Goal: Task Accomplishment & Management: Use online tool/utility

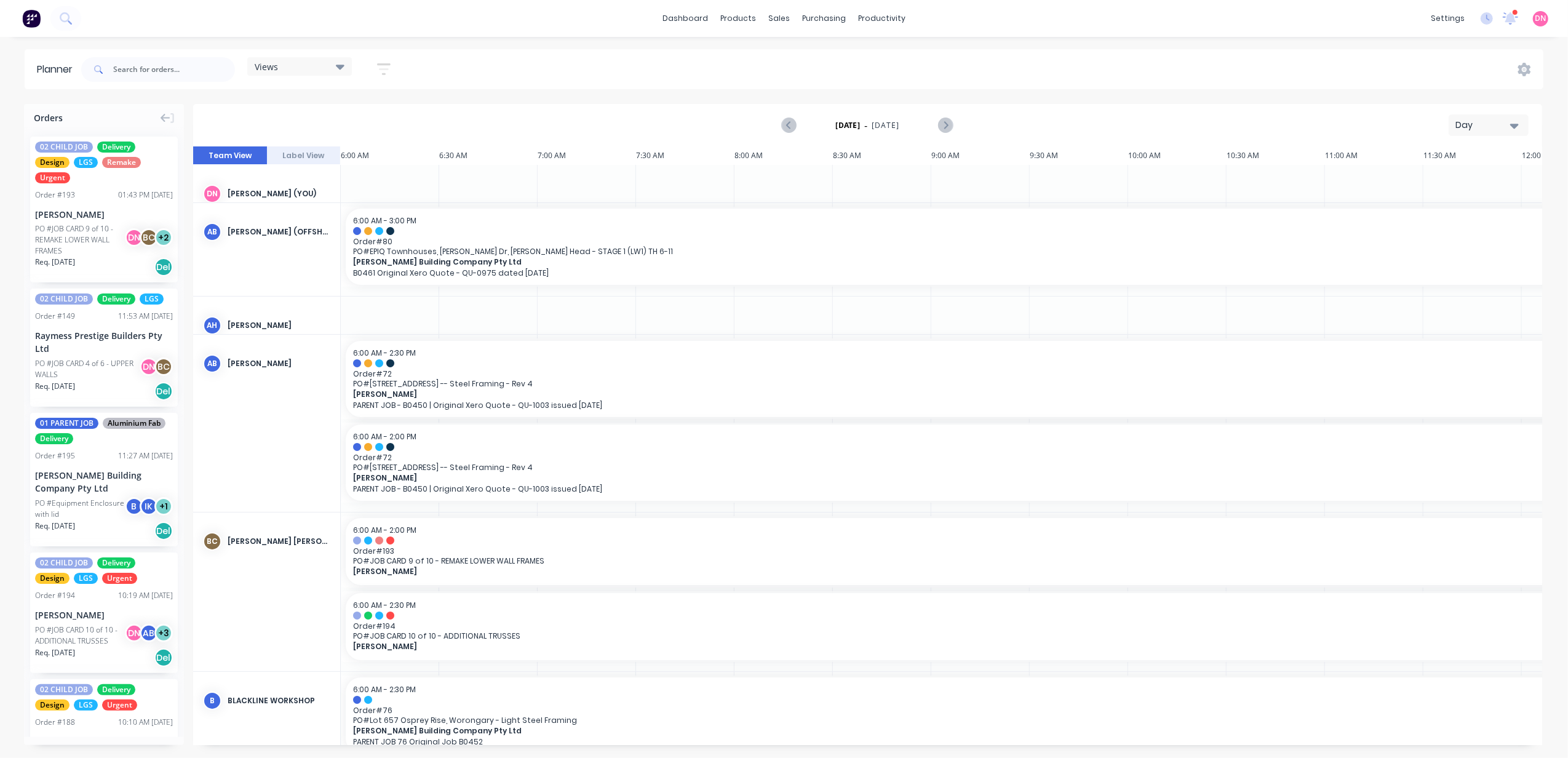
scroll to position [0, 476]
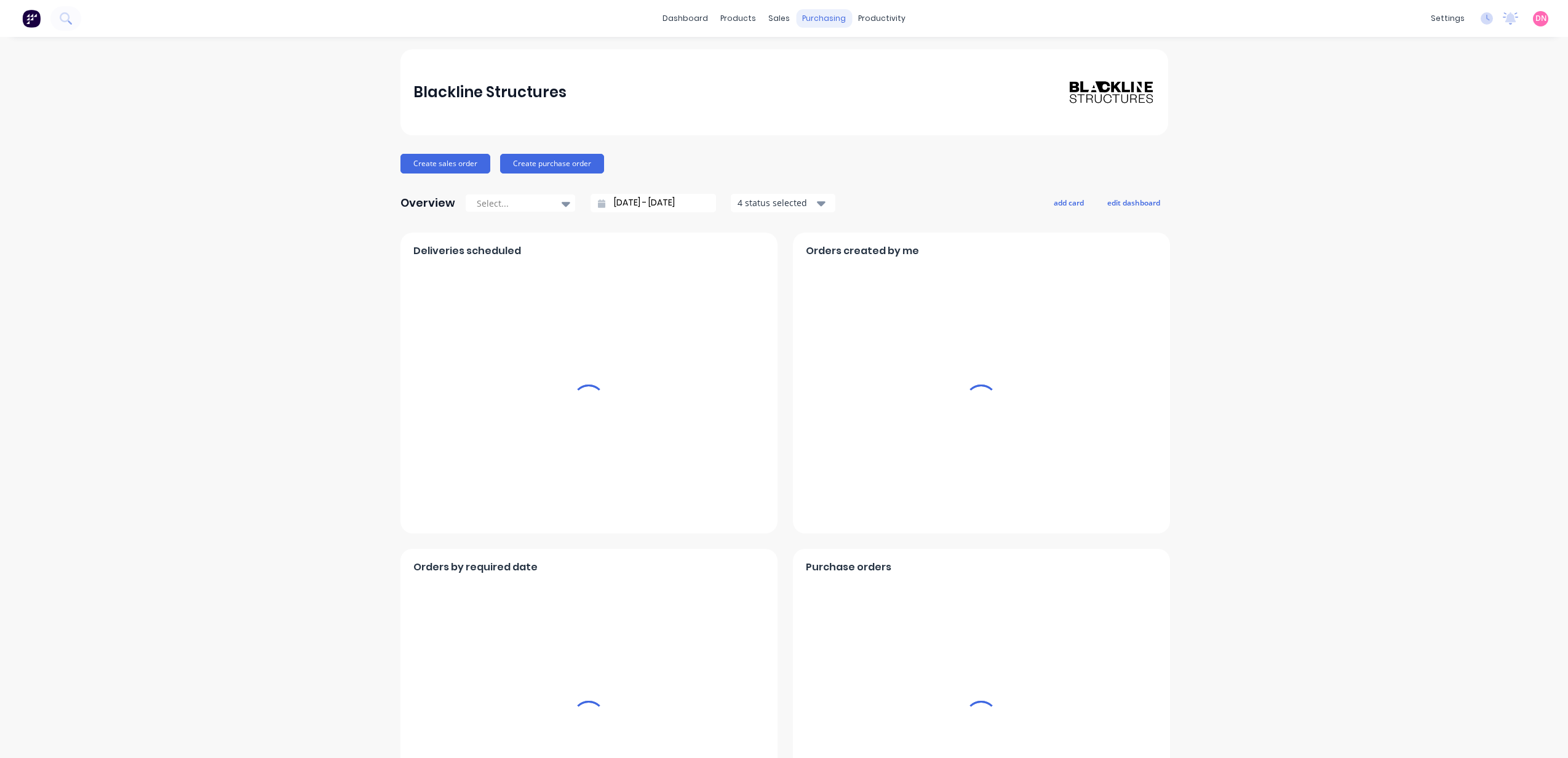
click at [830, 18] on div "purchasing" at bounding box center [824, 18] width 56 height 18
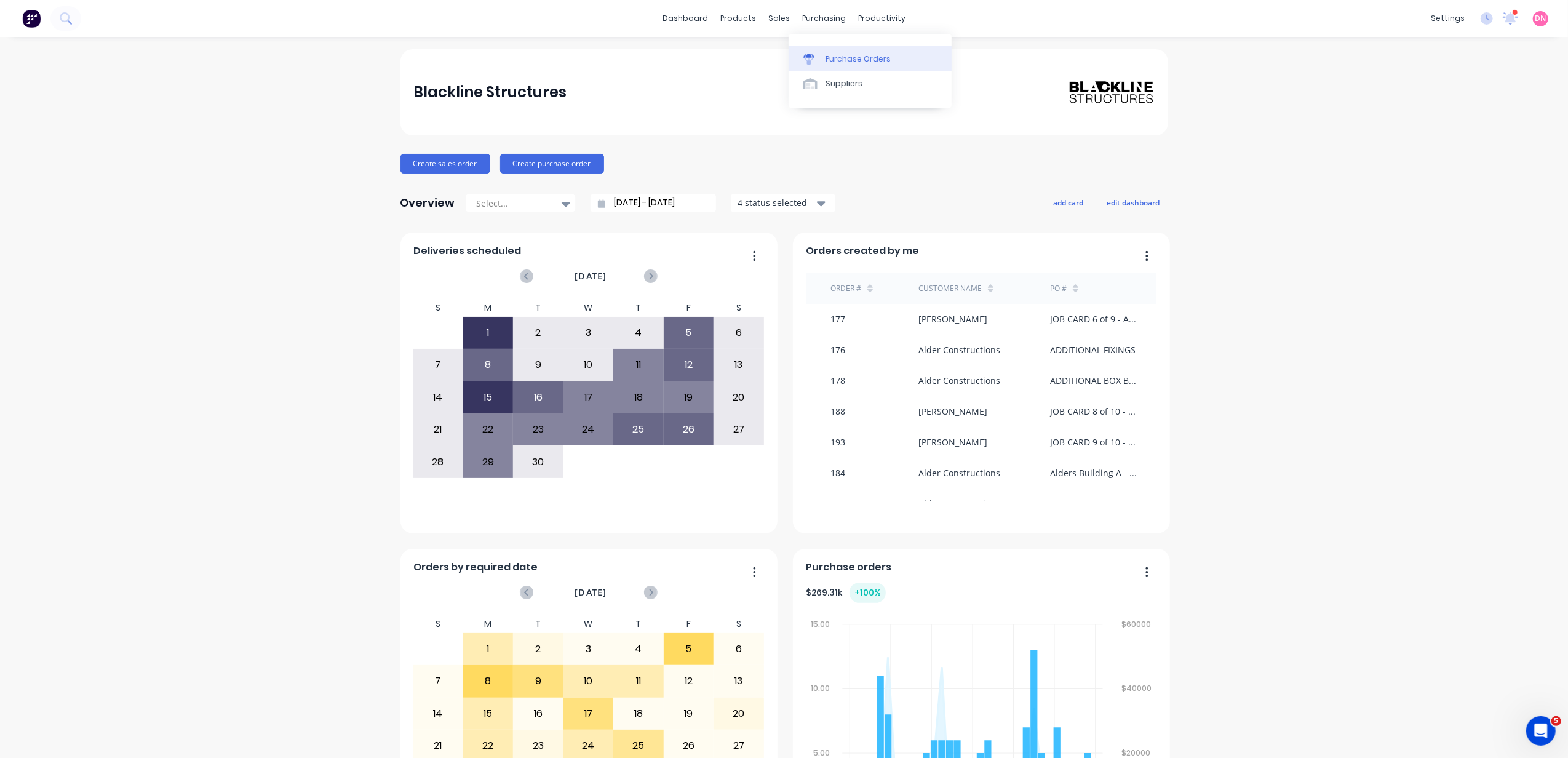
click at [831, 62] on div "Purchase Orders" at bounding box center [858, 59] width 66 height 11
click at [736, 53] on icon at bounding box center [733, 59] width 12 height 11
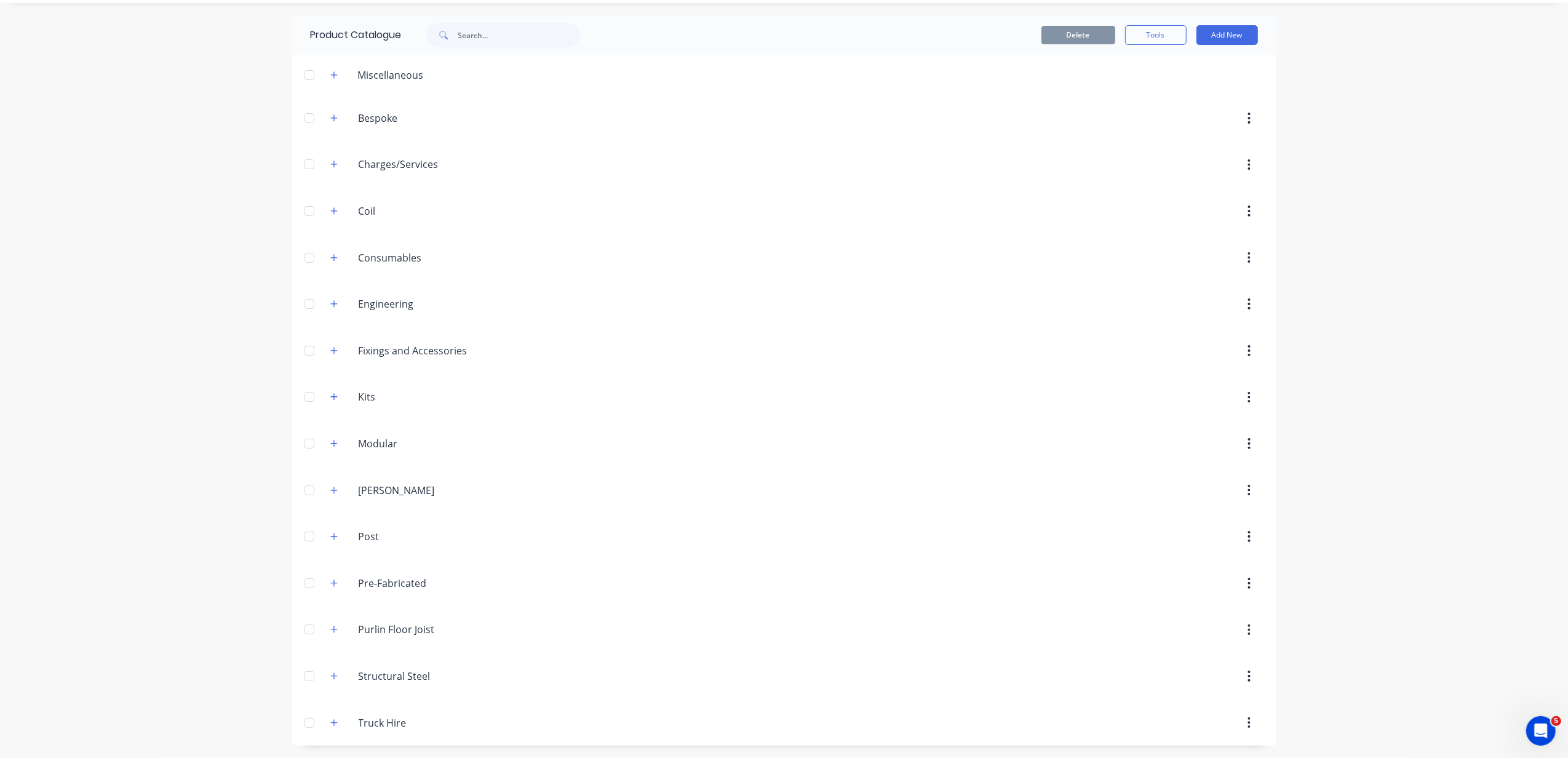
scroll to position [39, 0]
click at [331, 347] on icon "button" at bounding box center [334, 350] width 7 height 7
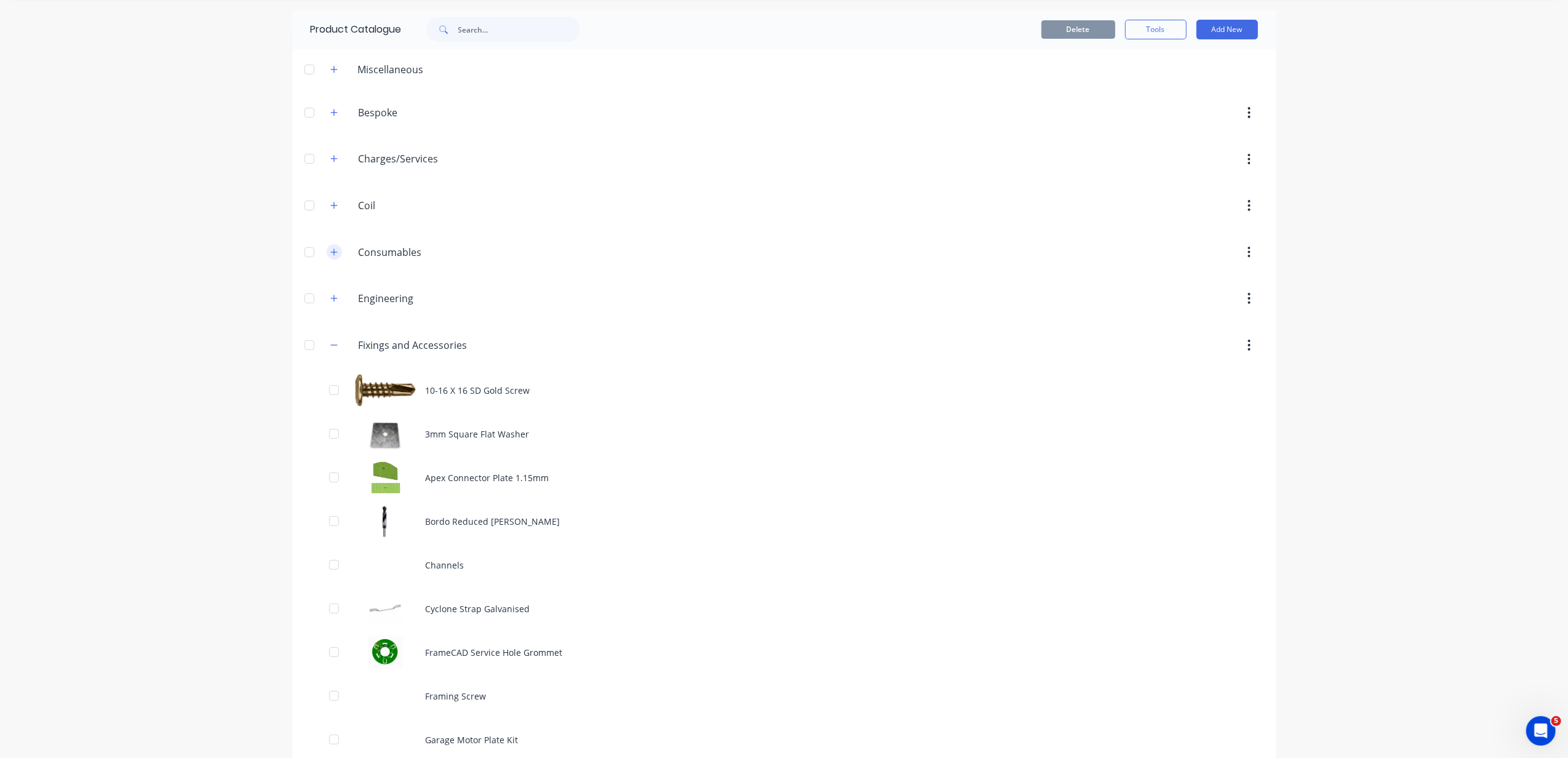
click at [331, 256] on icon "button" at bounding box center [335, 252] width 8 height 9
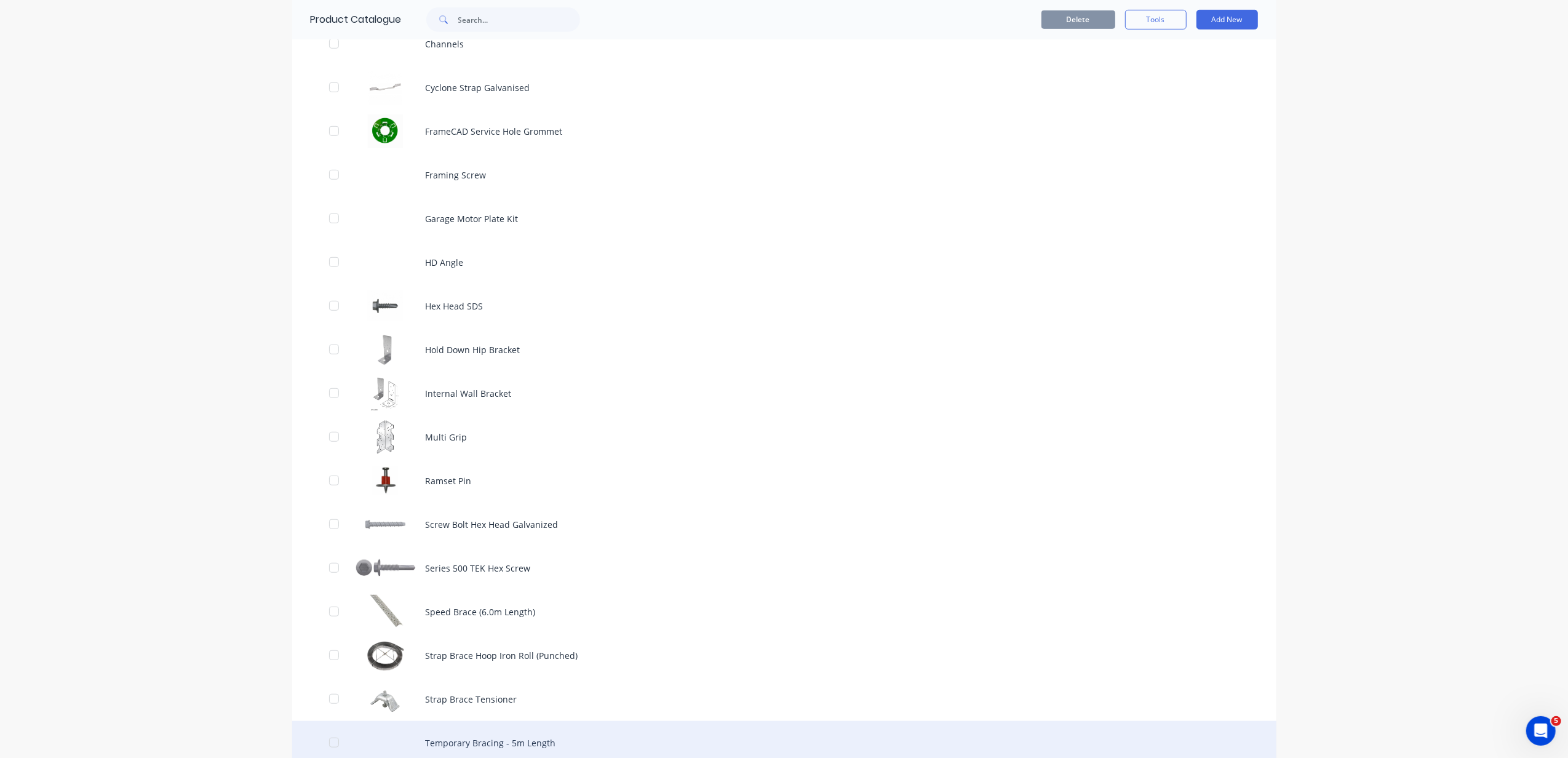
scroll to position [777, 0]
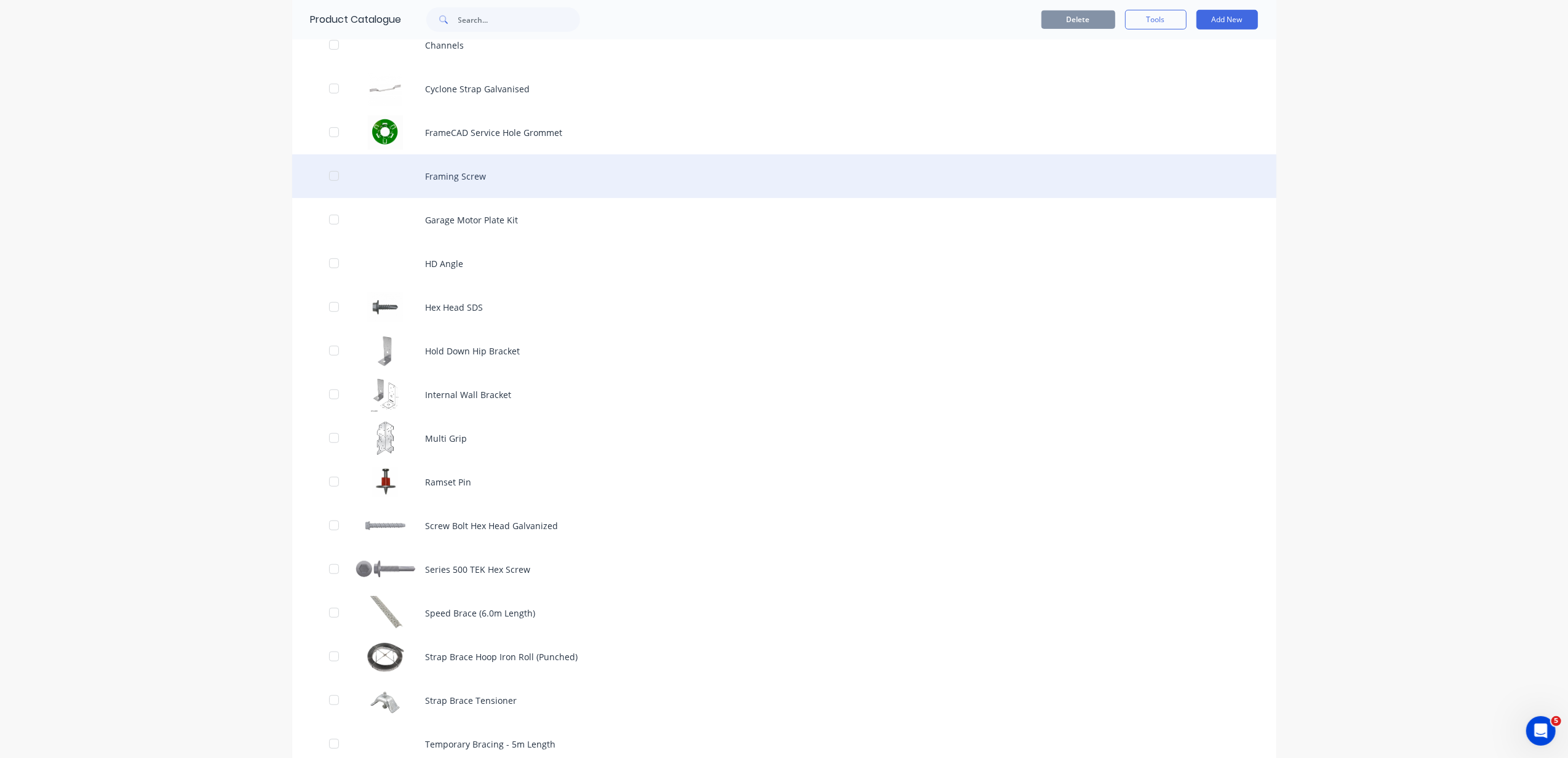
click at [516, 180] on div "Framing Screw" at bounding box center [785, 177] width 985 height 44
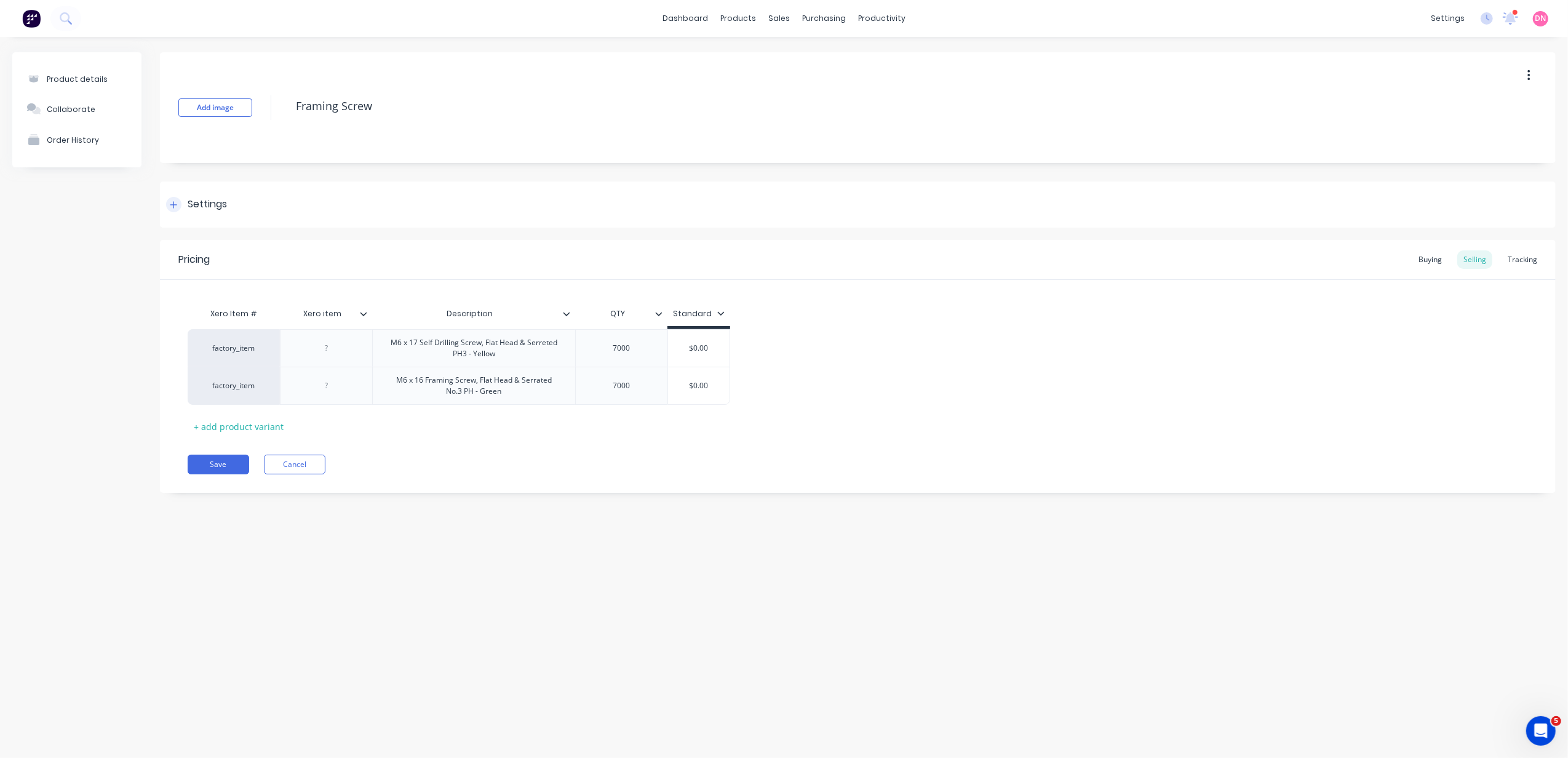
type textarea "x"
click at [631, 350] on div "7000" at bounding box center [621, 348] width 62 height 16
drag, startPoint x: 634, startPoint y: 351, endPoint x: 583, endPoint y: 350, distance: 51.0
click at [583, 350] on div "7000" at bounding box center [621, 347] width 92 height 37
type textarea "x"
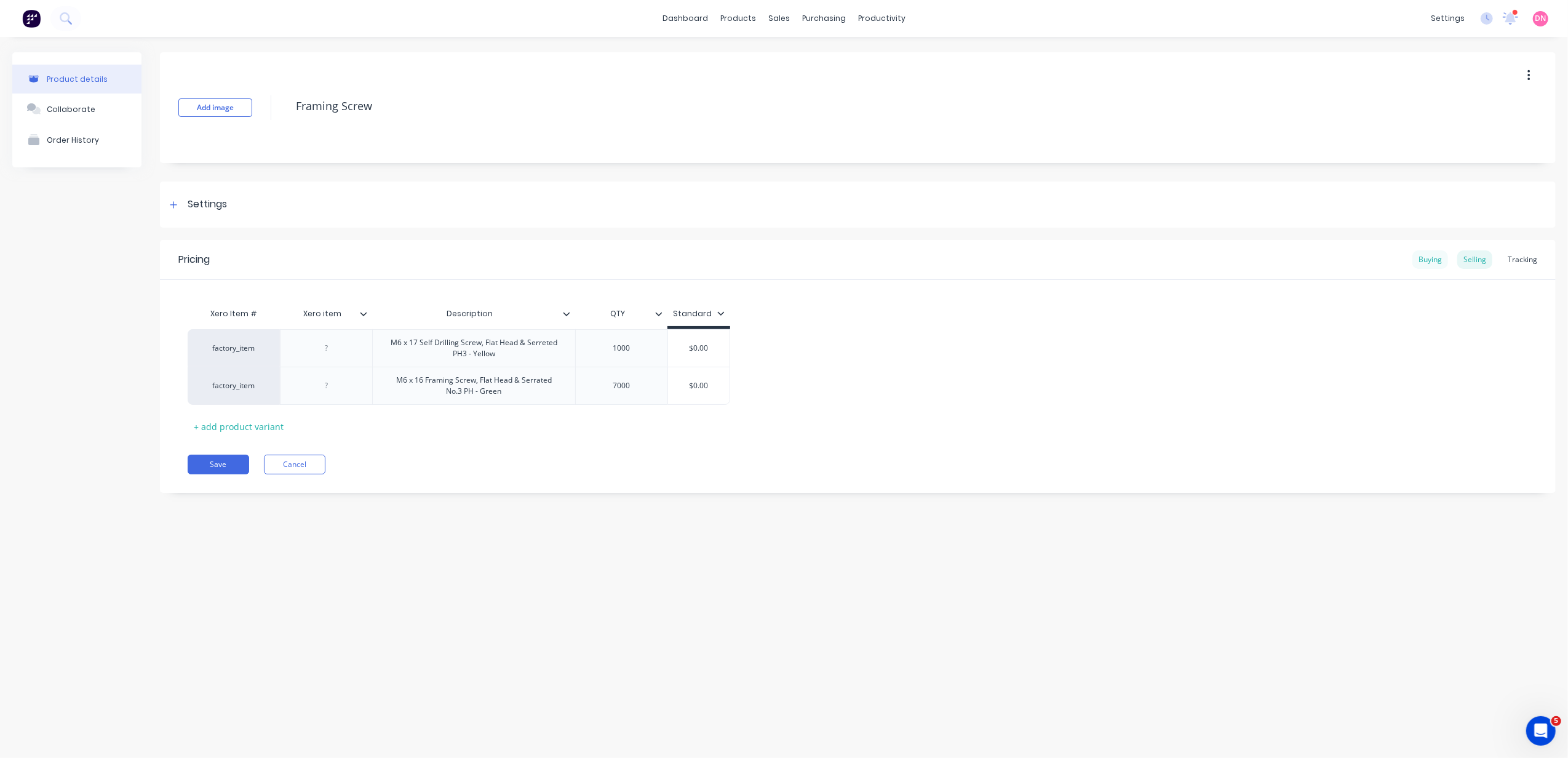
click at [1438, 261] on div "Buying" at bounding box center [1430, 259] width 36 height 18
drag, startPoint x: 645, startPoint y: 387, endPoint x: 547, endPoint y: 374, distance: 98.9
click at [547, 374] on div "factory_item M6 x 16 Framing Screw, Flat Head & Serrated No.3 PH - Green 7000 $…" at bounding box center [498, 383] width 622 height 38
type textarea "x"
click at [788, 414] on div "Xero Item # Xero item Description QTY Queensland Fasteners Pty Ltd factory_item…" at bounding box center [857, 367] width 1341 height 132
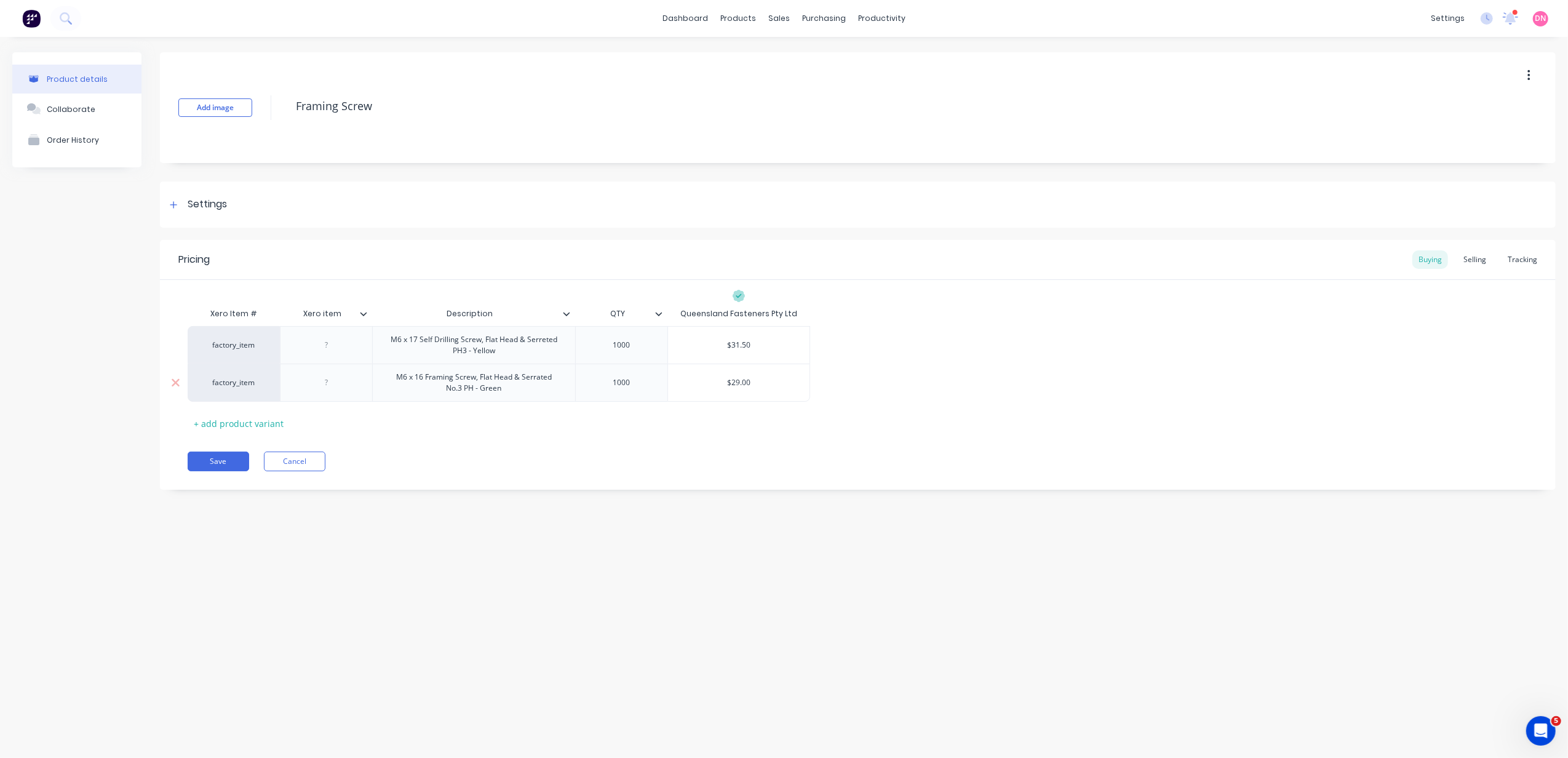
type input "$29.00"
click at [764, 379] on input "$29.00" at bounding box center [738, 383] width 142 height 11
drag, startPoint x: 704, startPoint y: 372, endPoint x: 692, endPoint y: 388, distance: 20.0
click at [690, 389] on div "$29.00" at bounding box center [738, 383] width 142 height 30
type textarea "x"
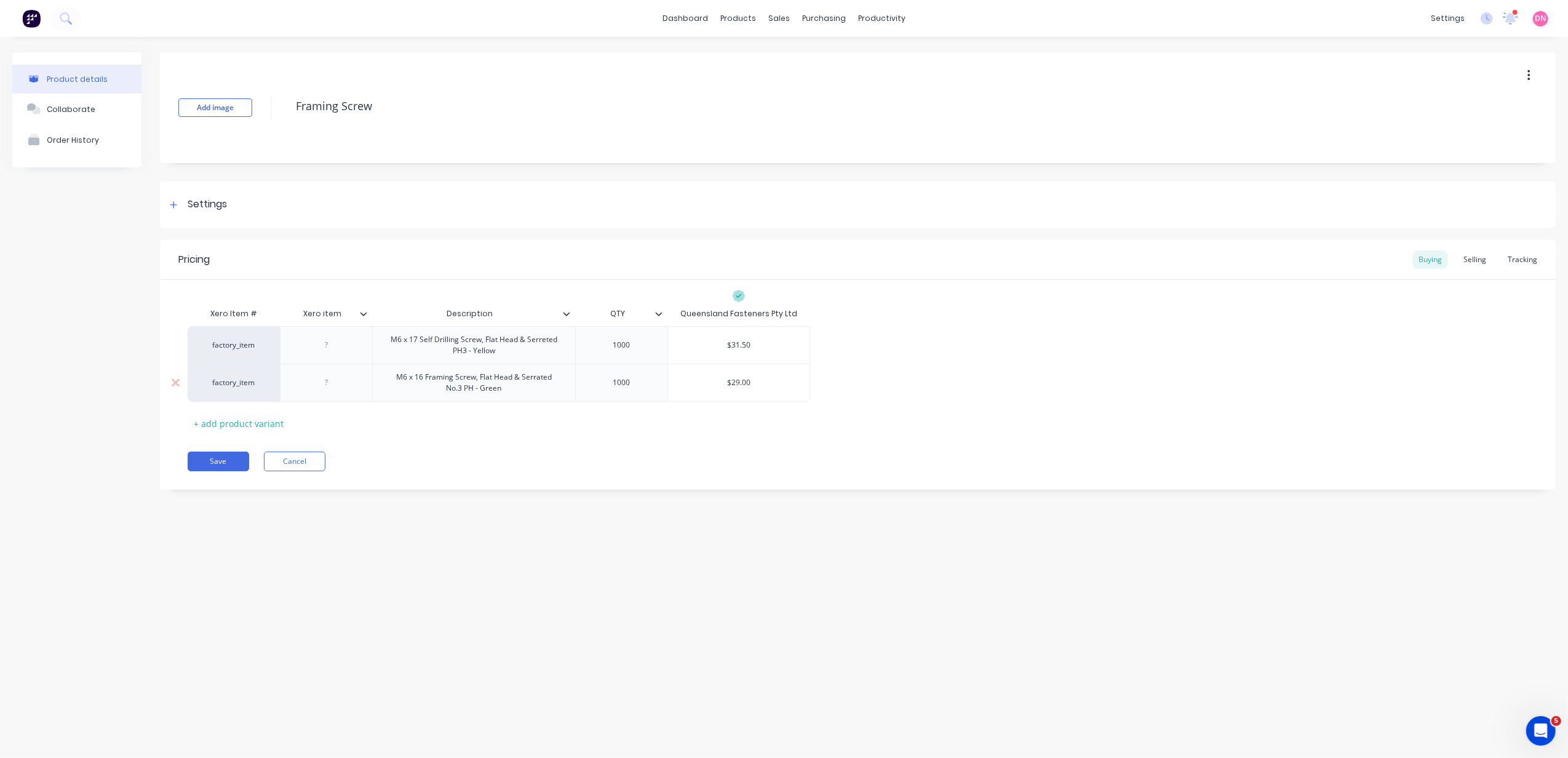
type input "2"
type textarea "x"
type input "203"
type textarea "x"
type input "203"
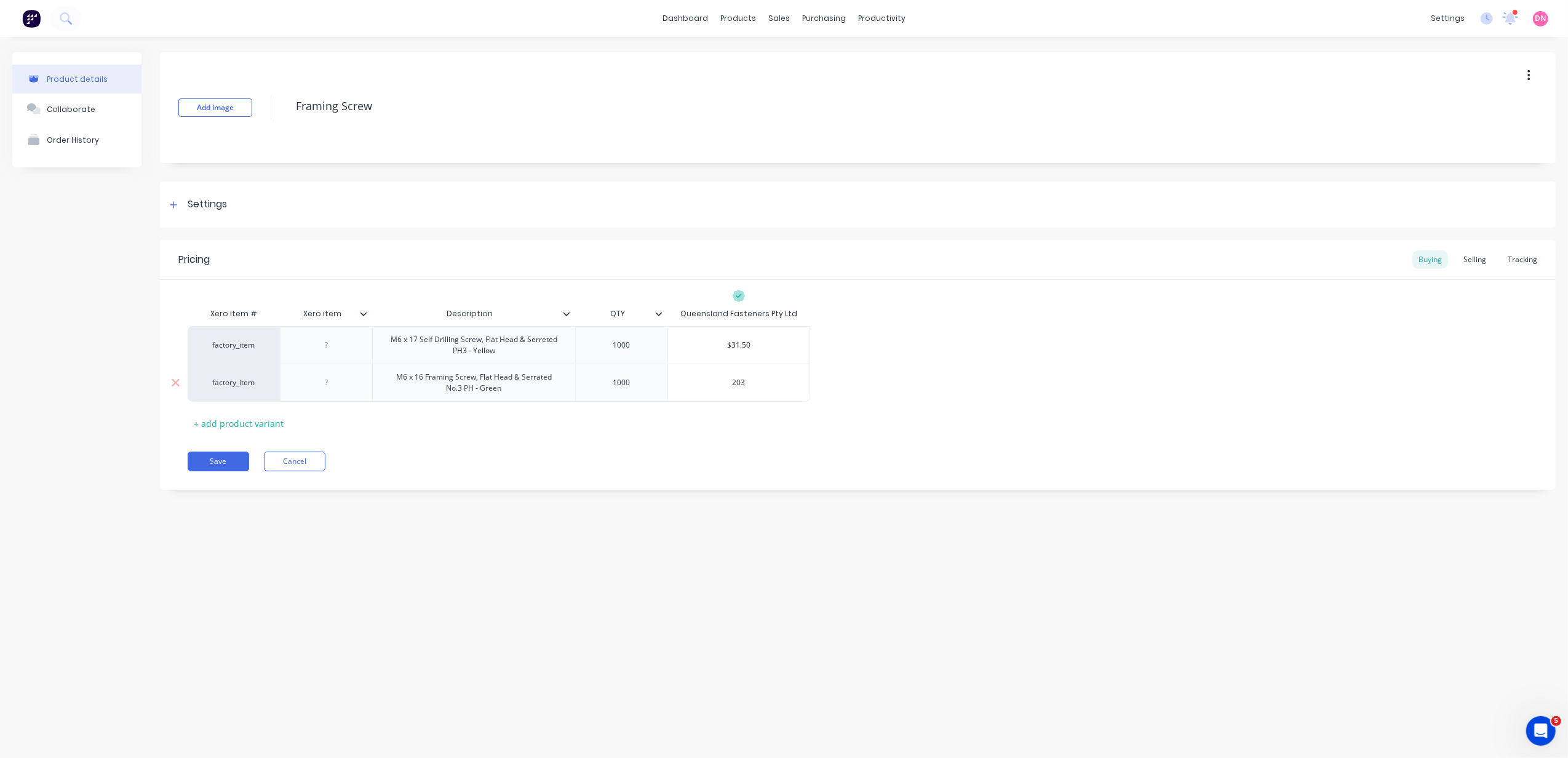
click at [621, 385] on div "1000" at bounding box center [621, 382] width 62 height 16
click at [615, 388] on div "1000" at bounding box center [621, 382] width 62 height 16
click at [640, 355] on div "1000" at bounding box center [621, 344] width 92 height 37
type textarea "x"
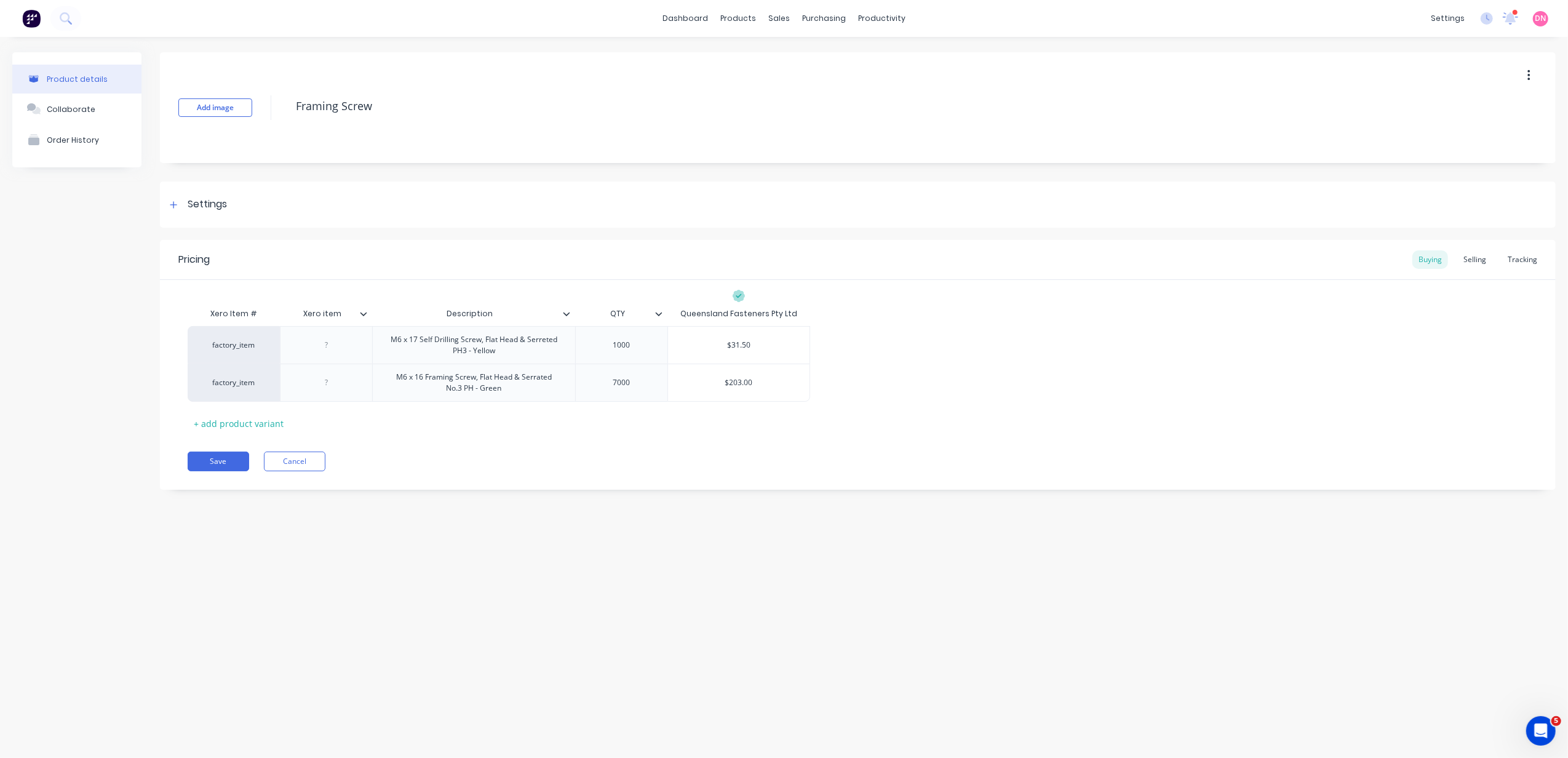
type input "QTY"
click at [631, 313] on input "QTY" at bounding box center [617, 313] width 85 height 11
click at [662, 313] on div at bounding box center [664, 313] width 8 height 11
type textarea "x"
click at [628, 316] on input "QTY" at bounding box center [617, 313] width 85 height 11
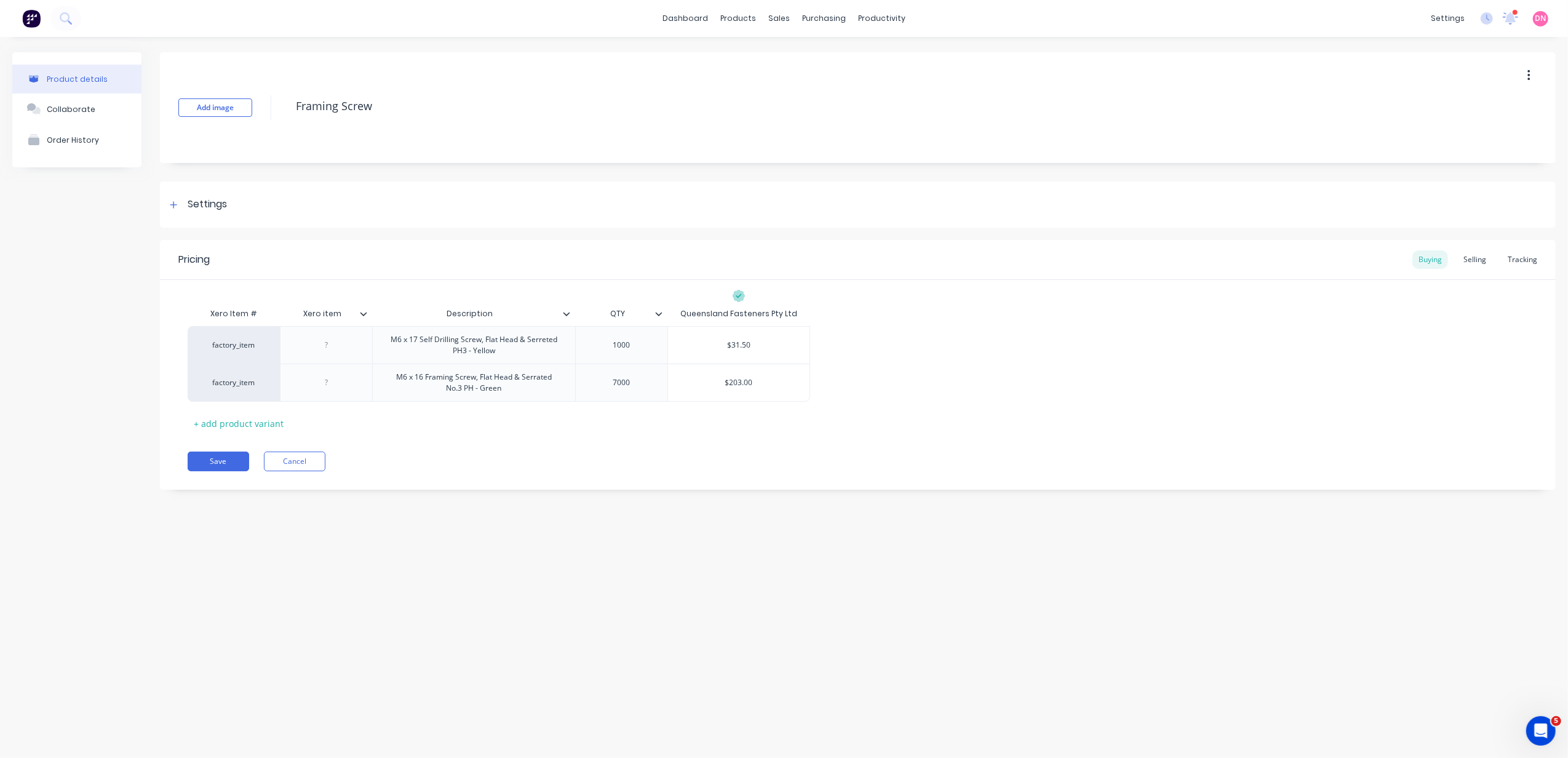
click at [629, 312] on input "QTY" at bounding box center [617, 313] width 85 height 11
type input "QTY Box"
type textarea "x"
click at [795, 417] on div "Xero Item # Xero item Description QTY QTY Box Queensland Fasteners Pty Ltd fact…" at bounding box center [857, 367] width 1341 height 132
type input "QTY"
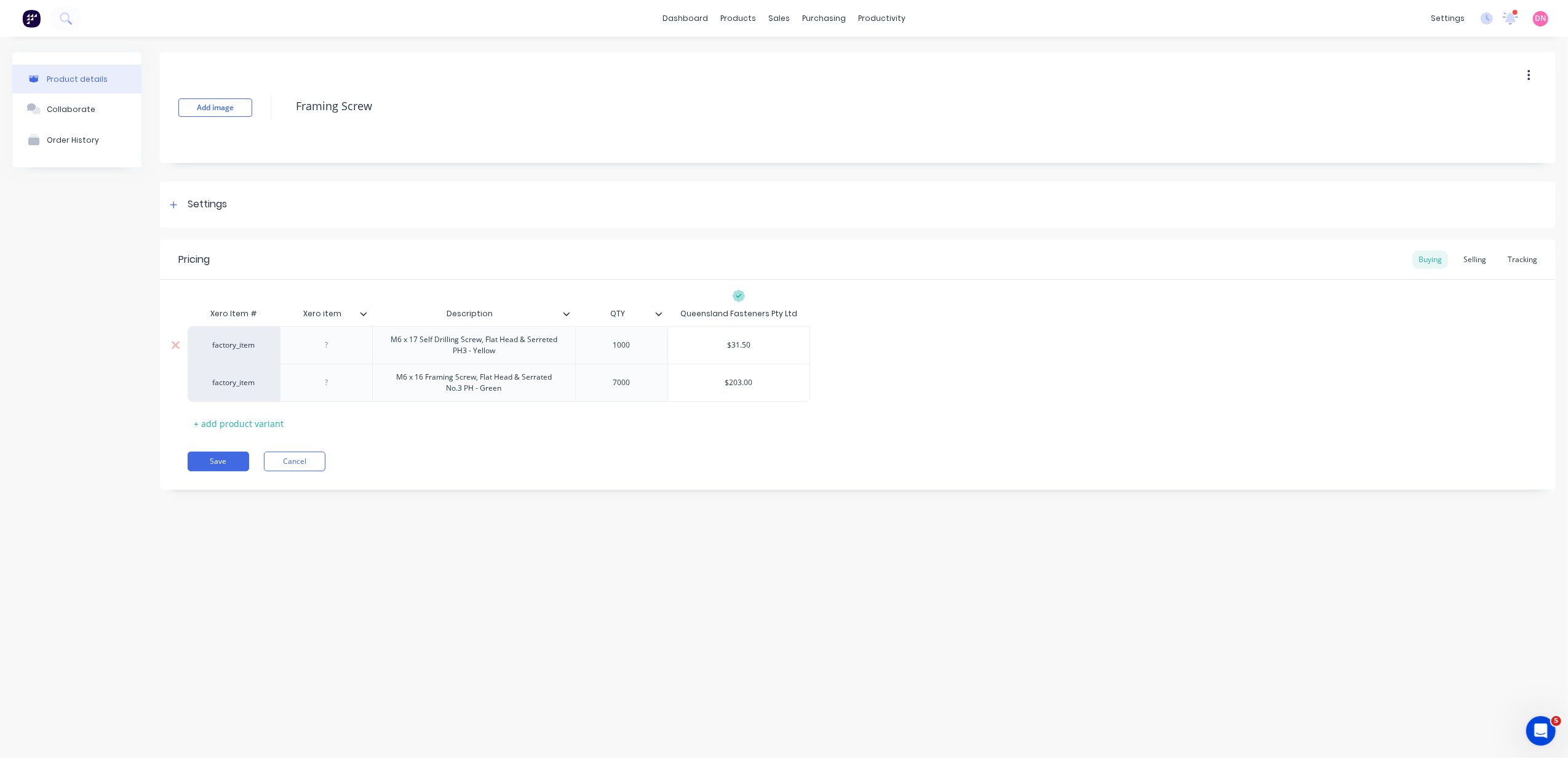
type textarea "x"
click at [638, 345] on div "1000" at bounding box center [621, 345] width 62 height 16
drag, startPoint x: 642, startPoint y: 350, endPoint x: 560, endPoint y: 348, distance: 82.0
click at [560, 348] on div "factory_item M6 x 17 Self Drilling Screw, Flat Head & Serreted PH3 - Yellow 100…" at bounding box center [498, 344] width 622 height 37
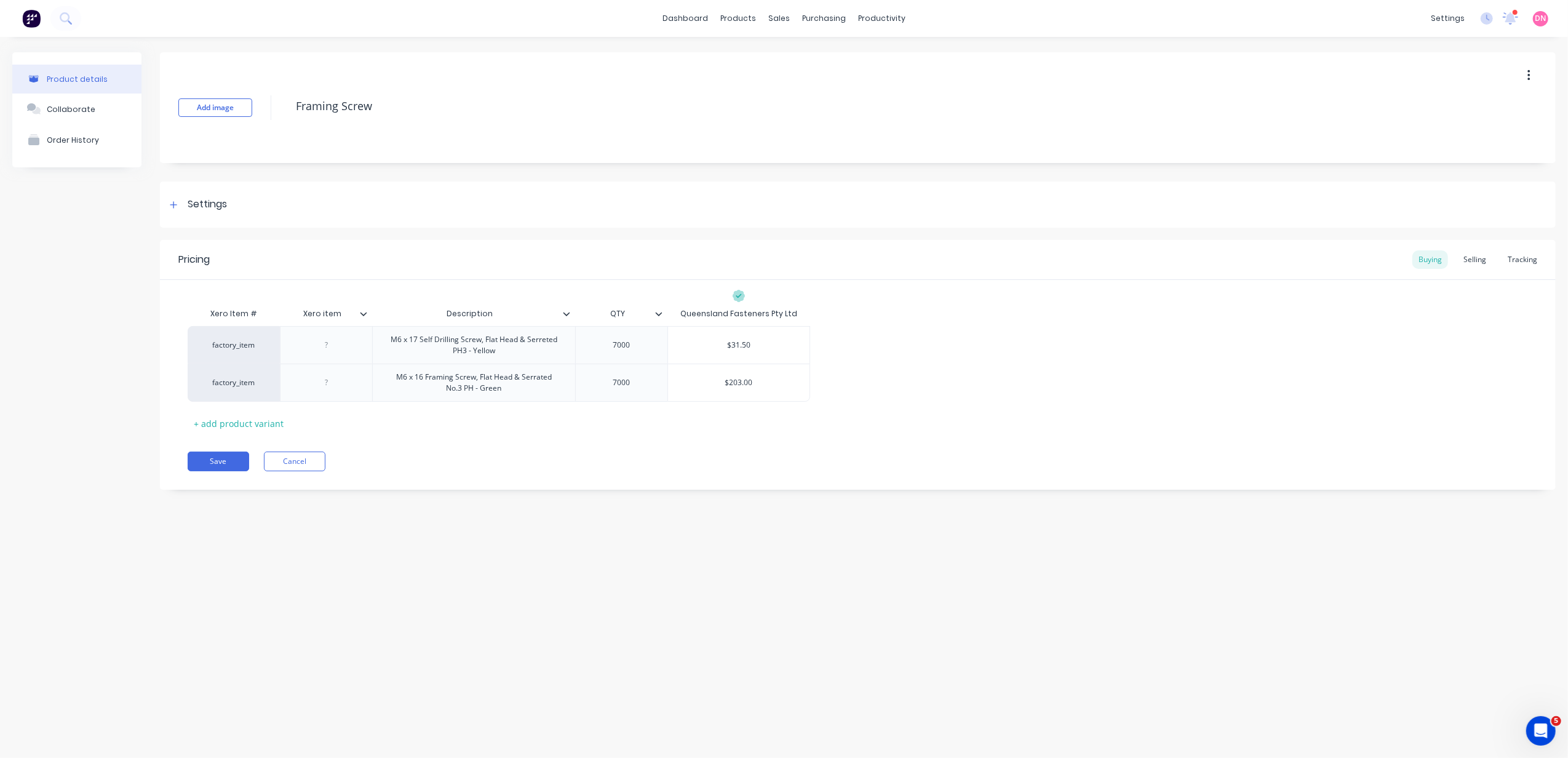
type textarea "x"
click at [623, 308] on input "QTY" at bounding box center [617, 313] width 85 height 11
type input "QTY Per Box"
type textarea "x"
click at [953, 470] on div "Save Cancel" at bounding box center [871, 461] width 1368 height 20
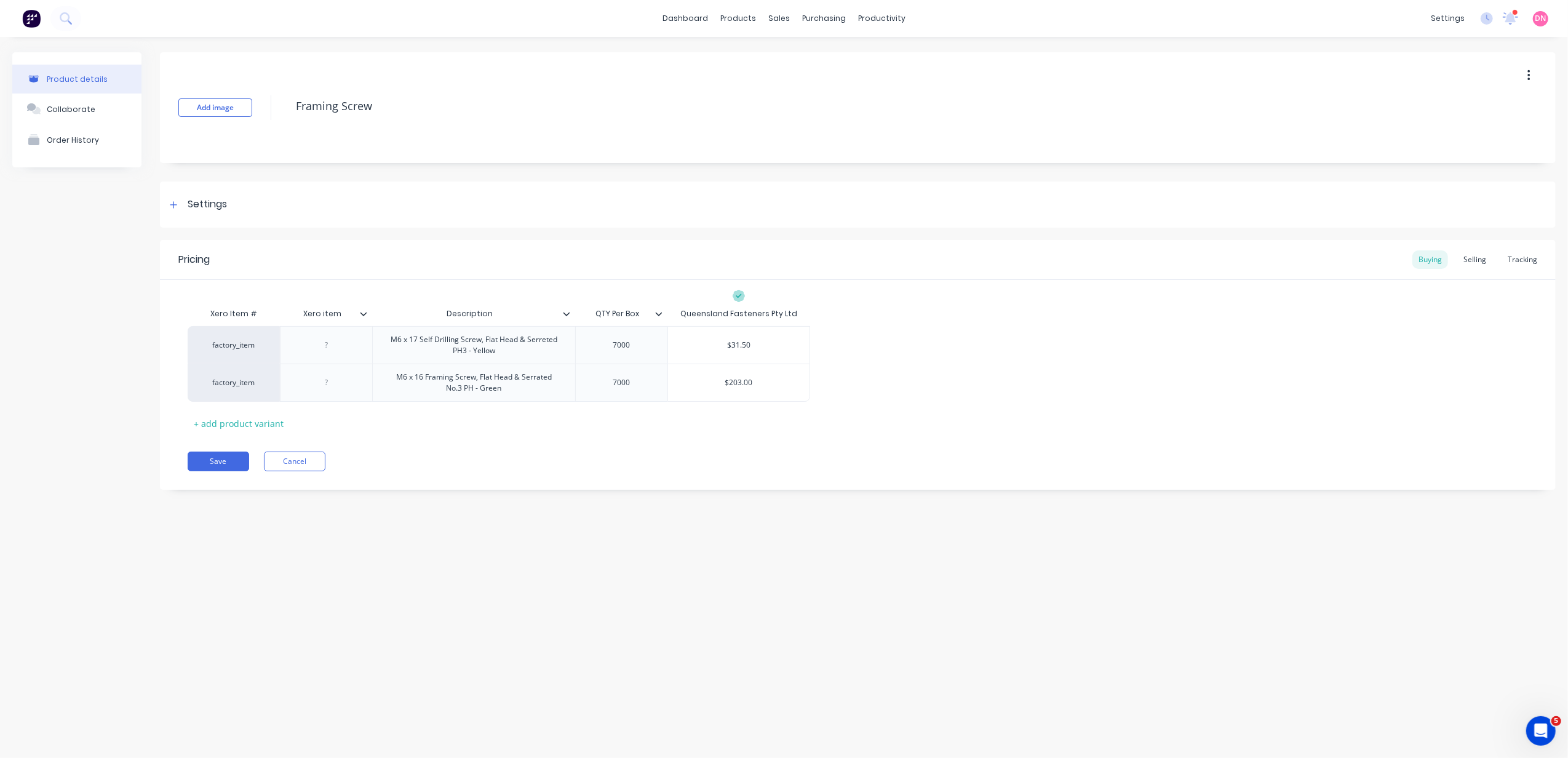
click at [618, 313] on input "QTY Per Box" at bounding box center [617, 313] width 85 height 11
drag, startPoint x: 638, startPoint y: 312, endPoint x: 540, endPoint y: 318, distance: 98.2
click at [540, 318] on div "Xero Item # Xero item Description QTY Per Box QTY Per Box Queensland Fasteners …" at bounding box center [498, 313] width 622 height 25
type input "Box QTY"
type textarea "x"
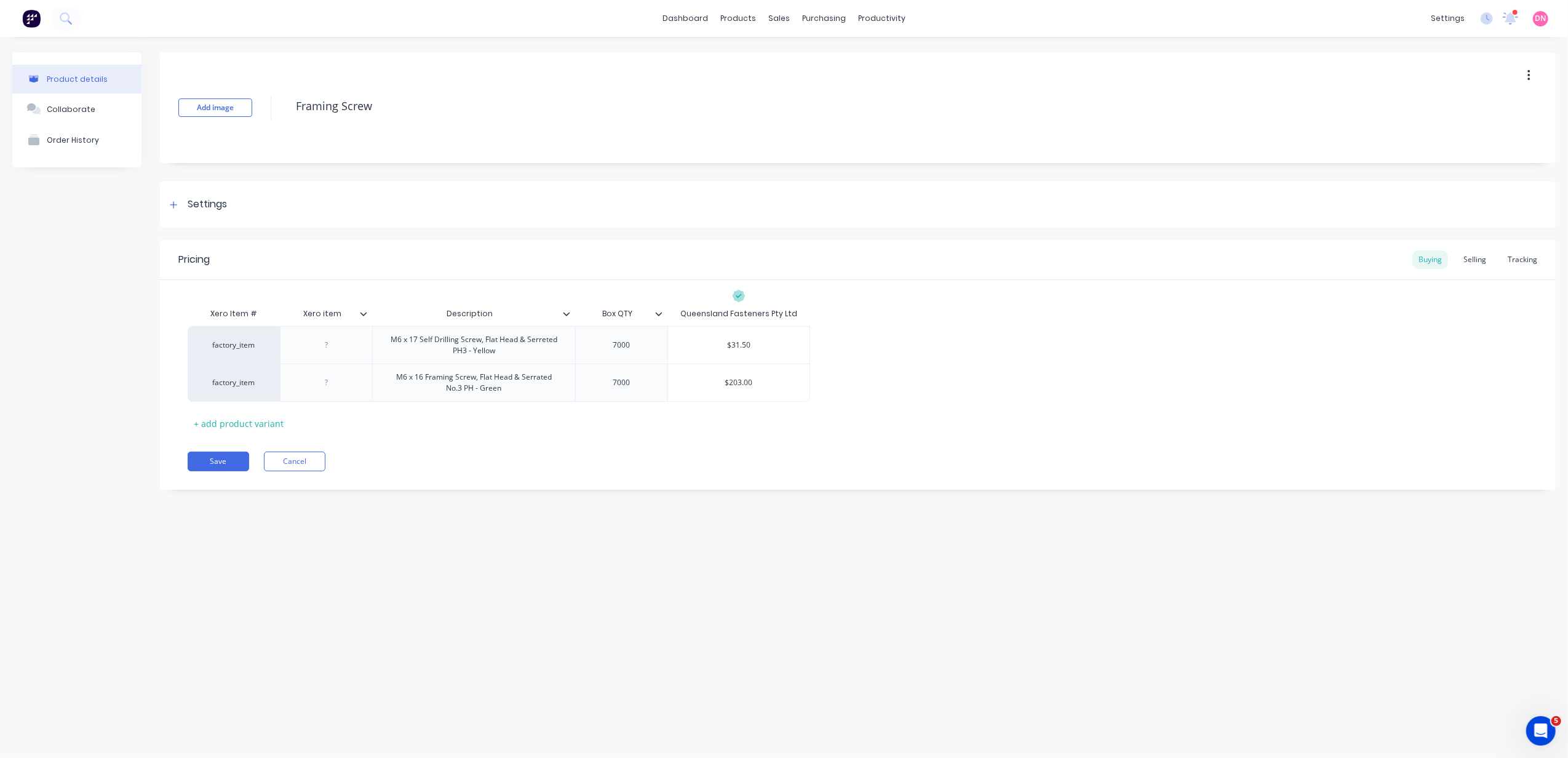
click at [935, 378] on div "factory_item M6 x 17 Self Drilling Screw, Flat Head & Serreted PH3 - Yellow 700…" at bounding box center [857, 364] width 1341 height 76
drag, startPoint x: 619, startPoint y: 315, endPoint x: 594, endPoint y: 313, distance: 25.1
click at [594, 313] on input "Box QTY" at bounding box center [617, 313] width 85 height 11
drag, startPoint x: 638, startPoint y: 313, endPoint x: 564, endPoint y: 313, distance: 74.0
click at [564, 313] on div "Xero Item # Xero item Description Box QTY Order QTY Queensland Fasteners Pty Ltd" at bounding box center [498, 313] width 622 height 25
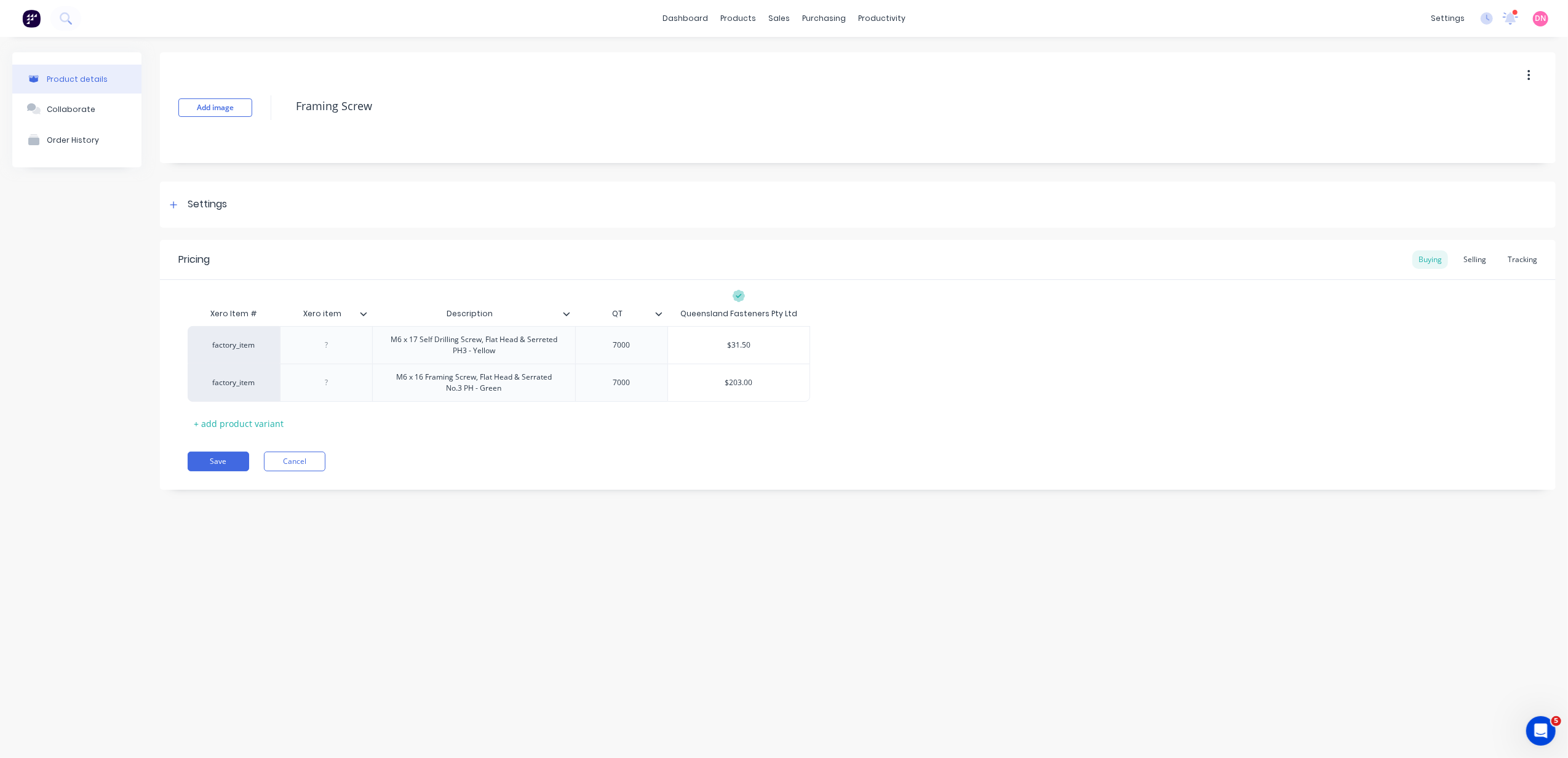
type input "QTY"
click at [872, 355] on div "factory_item M6 x 17 Self Drilling Screw, Flat Head & Serreted PH3 - Yellow 700…" at bounding box center [857, 364] width 1341 height 76
type textarea "x"
type input "$31.50"
drag, startPoint x: 759, startPoint y: 343, endPoint x: 650, endPoint y: 334, distance: 109.4
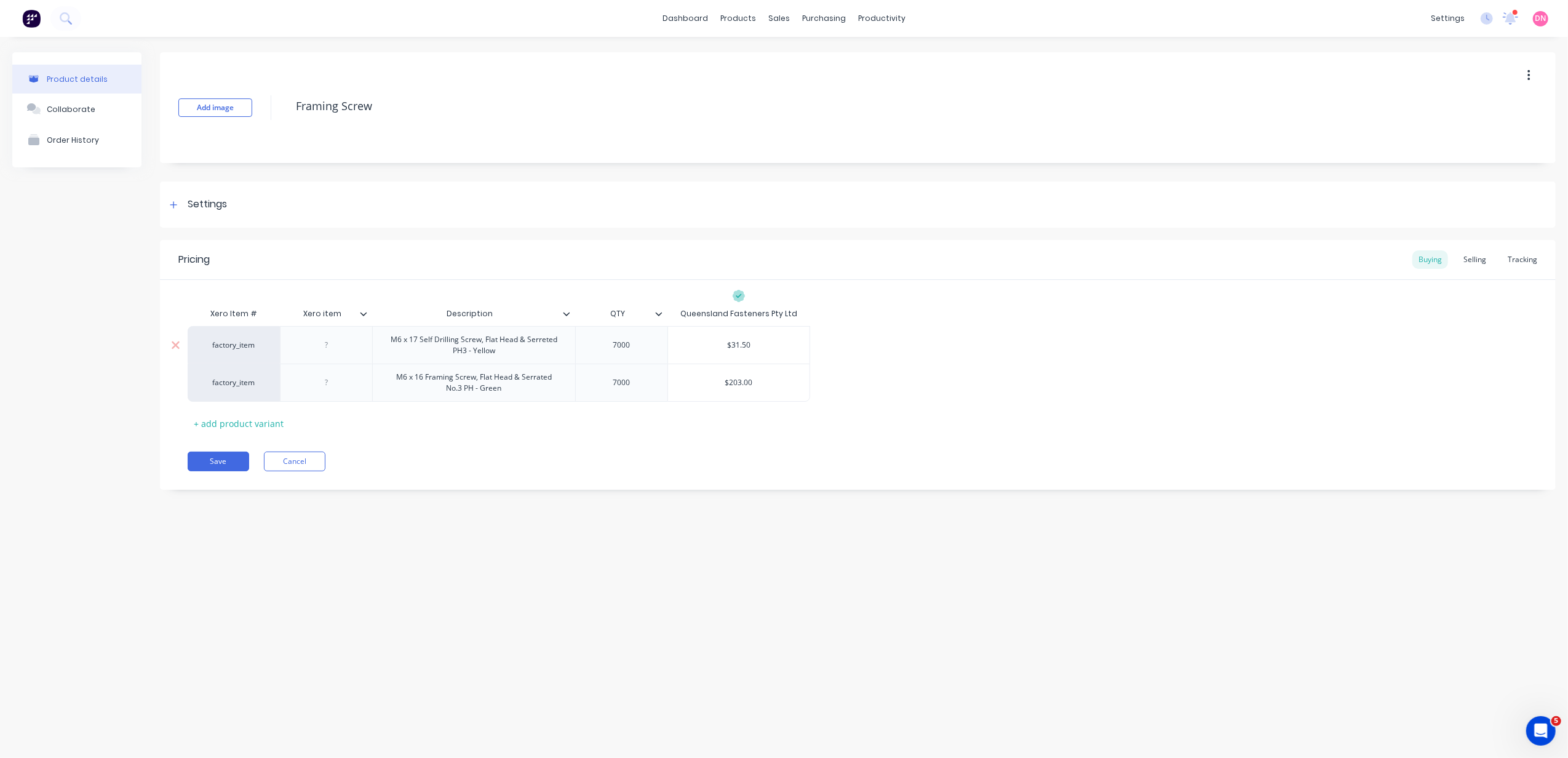
click at [650, 334] on div "factory_item M6 x 17 Self Drilling Screw, Flat Head & Serreted PH3 - Yellow 700…" at bounding box center [498, 344] width 622 height 37
type textarea "x"
type input "2"
type textarea "x"
type input "22"
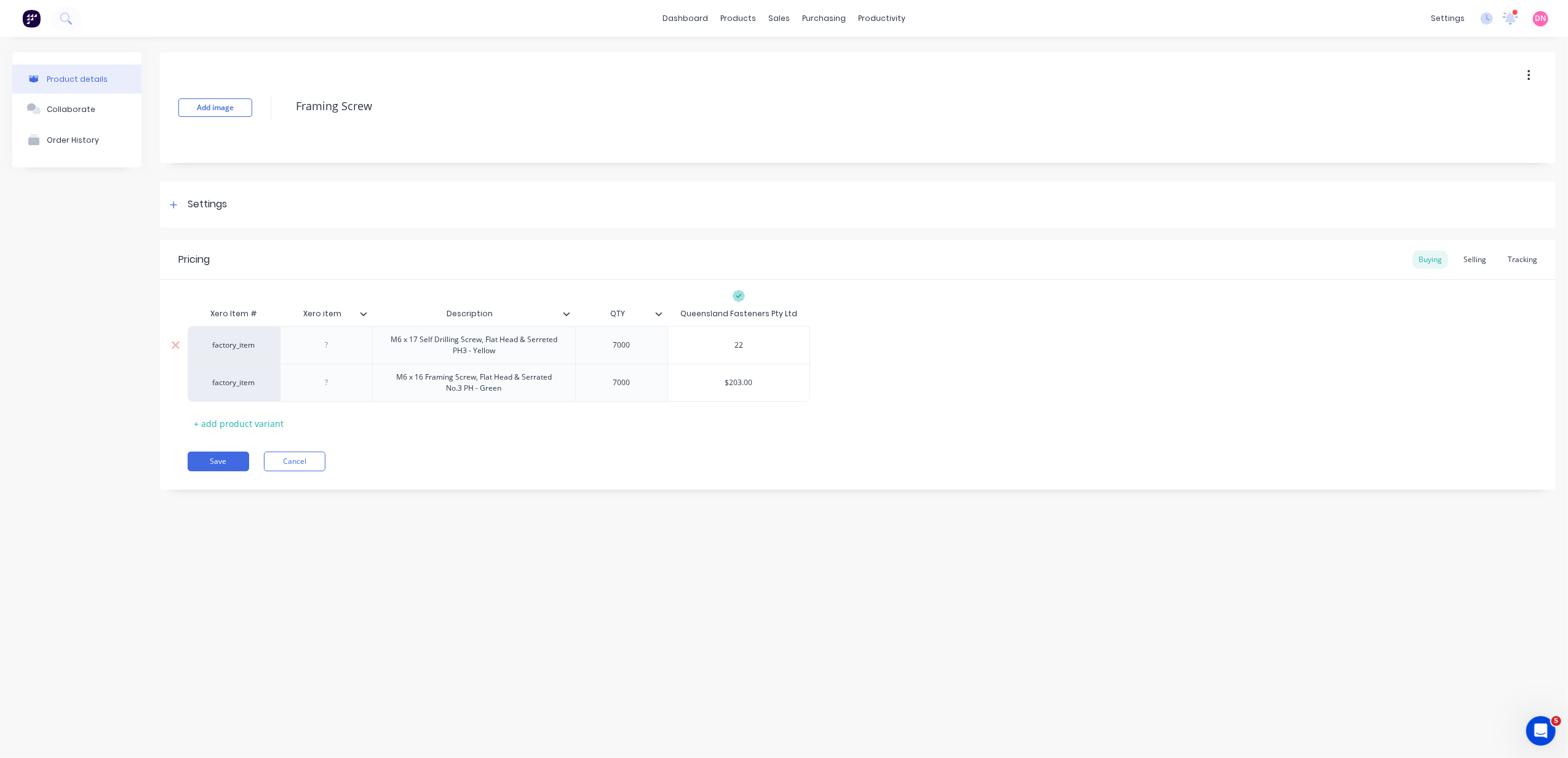
type textarea "x"
type input "220"
type textarea "x"
type input "220."
type textarea "x"
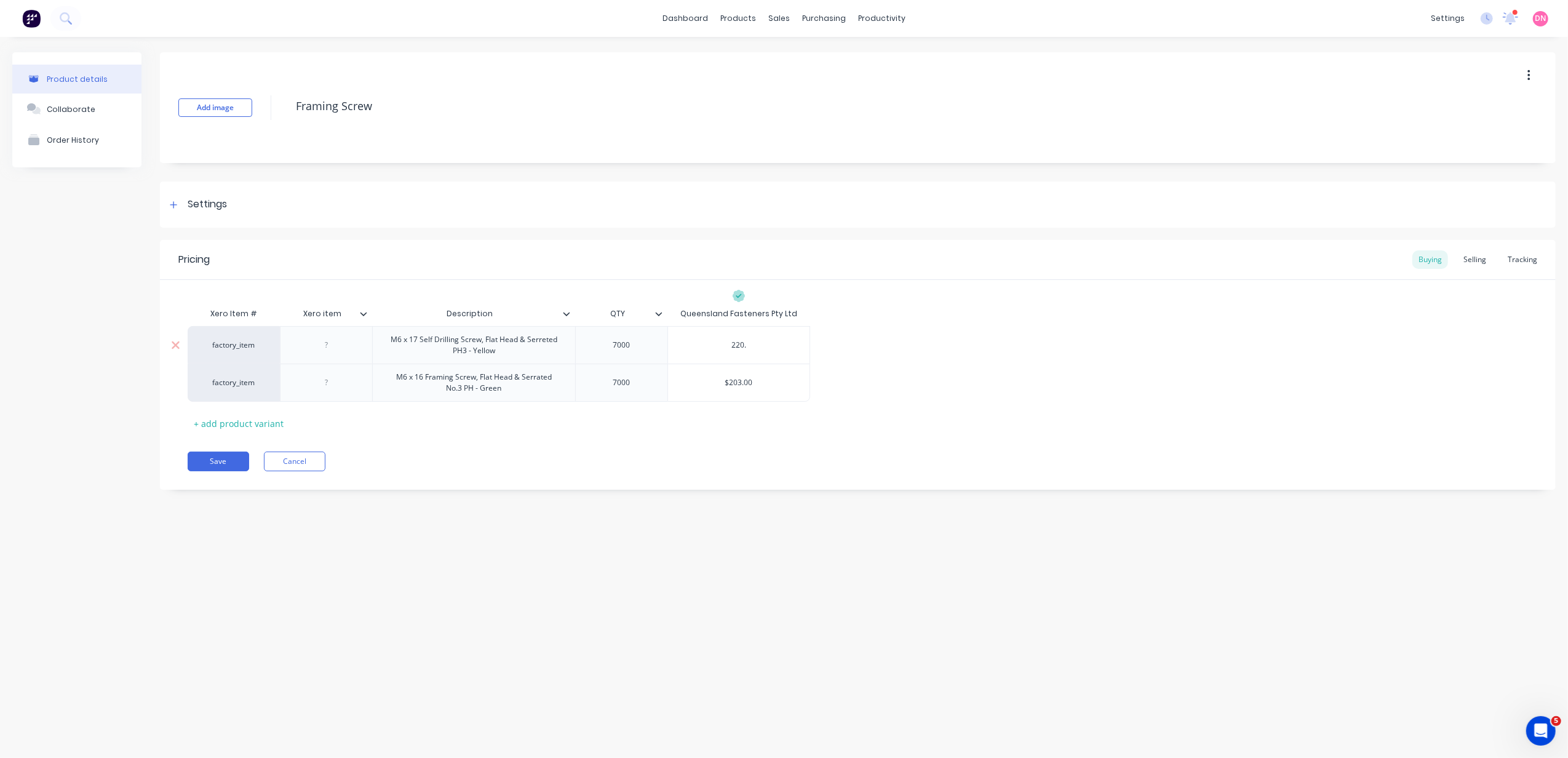
type input "220.5"
type textarea "x"
type input "220.50"
click at [999, 460] on div "Save Cancel" at bounding box center [871, 461] width 1368 height 20
click at [468, 389] on div "M6 x 16 Framing Screw, Flat Head & Serrated No.3 PH - Green" at bounding box center [474, 382] width 193 height 27
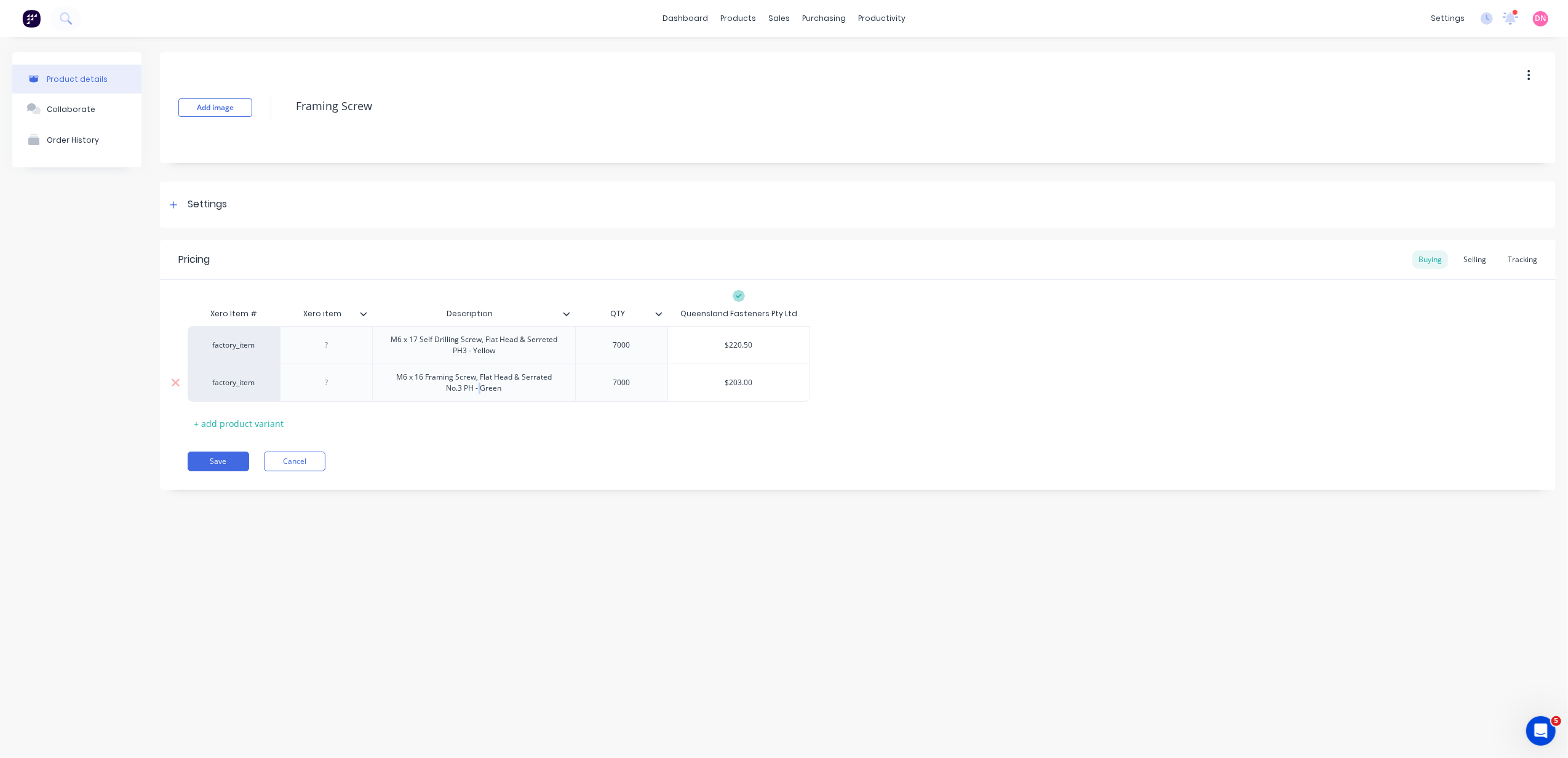
click at [468, 389] on div "M6 x 16 Framing Screw, Flat Head & Serrated No.3 PH - Green" at bounding box center [474, 382] width 193 height 27
click at [464, 391] on div "M6 x 16 Framing Screw, Flat Head & Serrated No.3 PH - Green" at bounding box center [474, 382] width 193 height 27
click at [204, 462] on button "Save" at bounding box center [218, 461] width 62 height 20
type textarea "x"
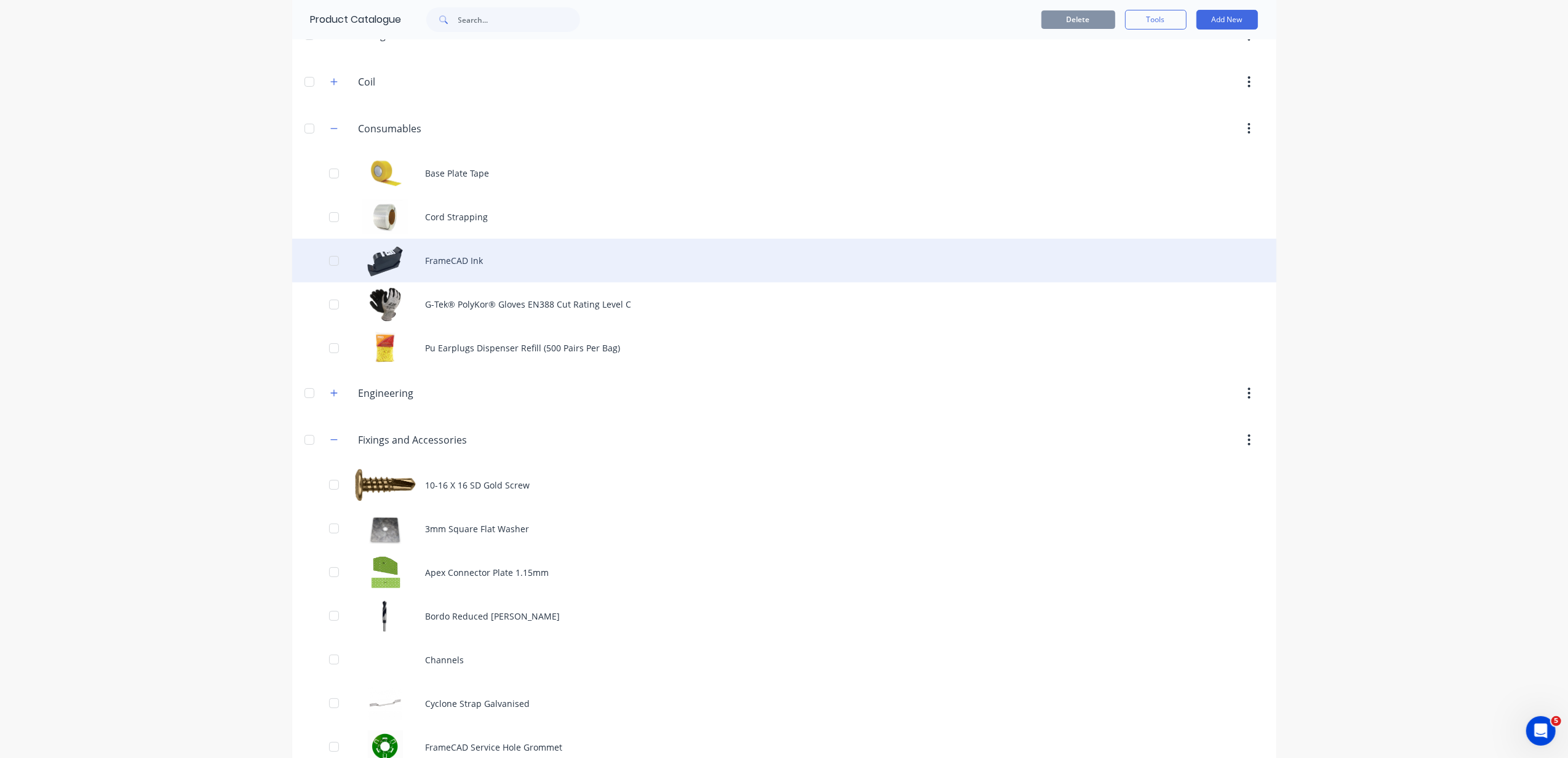
scroll to position [163, 0]
